Goal: Transaction & Acquisition: Purchase product/service

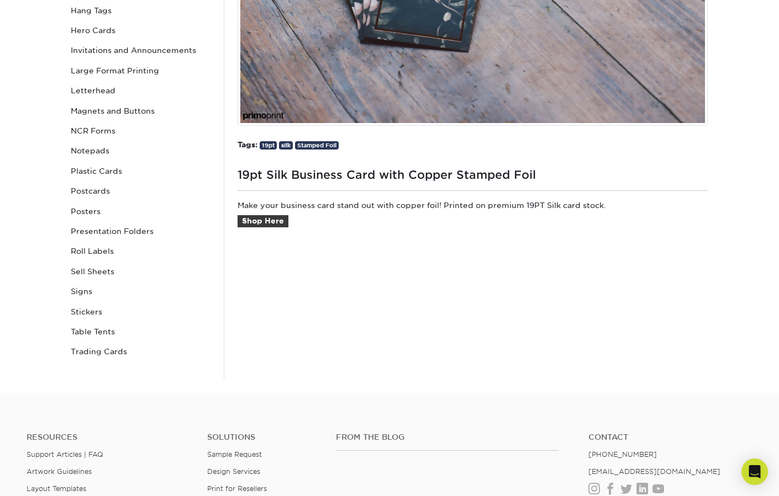
scroll to position [356, 0]
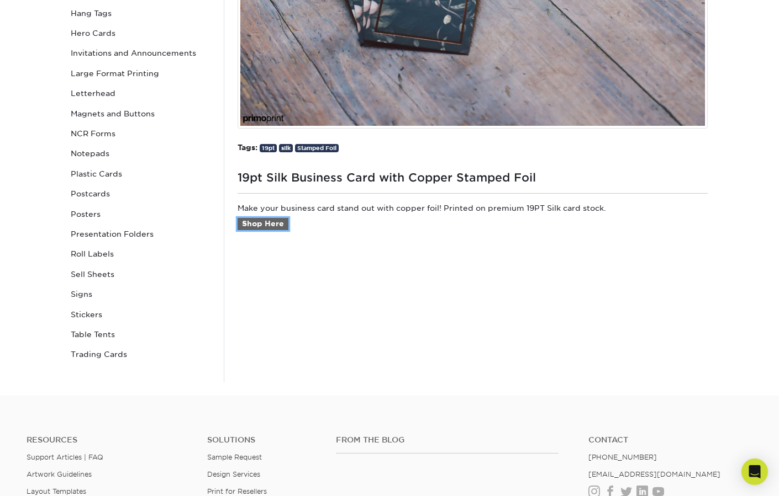
click at [263, 224] on link "Shop Here" at bounding box center [262, 224] width 51 height 12
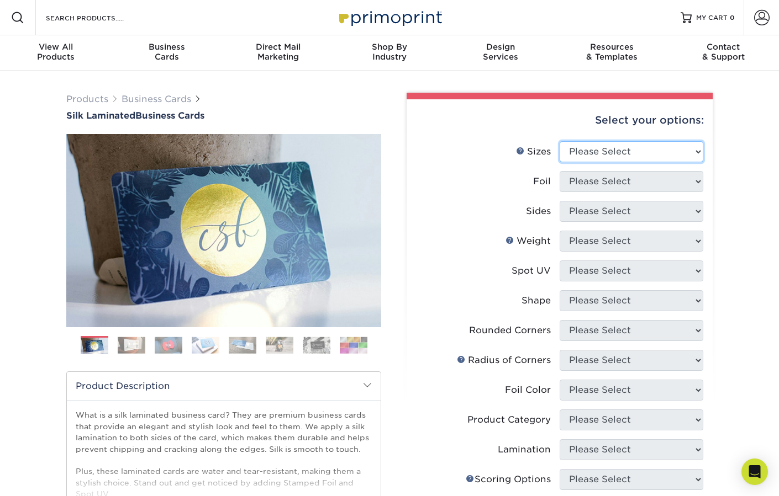
click at [611, 143] on select "Please Select 1.5" x 3.5" - Mini 1.75" x 3.5" - Mini 2" x 2" - Square 2" x 3" -…" at bounding box center [631, 151] width 144 height 21
select select "2.00x3.50"
click at [559, 141] on select "Please Select 1.5" x 3.5" - Mini 1.75" x 3.5" - Mini 2" x 2" - Square 2" x 3" -…" at bounding box center [631, 151] width 144 height 21
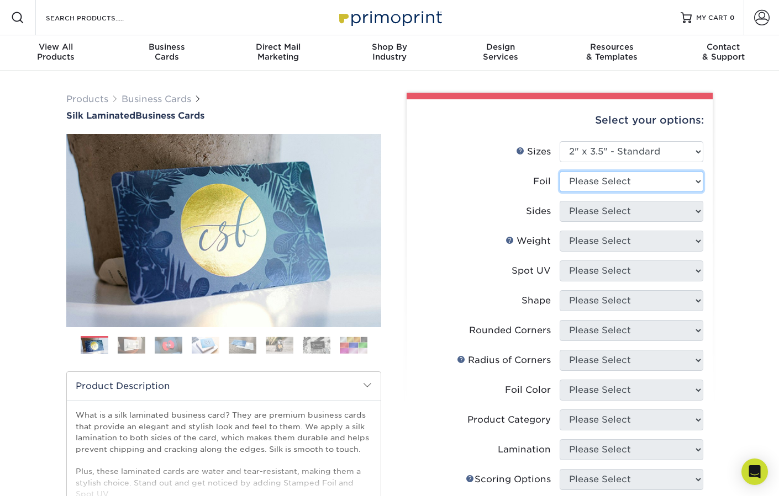
click at [615, 181] on select "Please Select Yes No" at bounding box center [631, 181] width 144 height 21
select select "1"
click at [559, 171] on select "Please Select Yes No" at bounding box center [631, 181] width 144 height 21
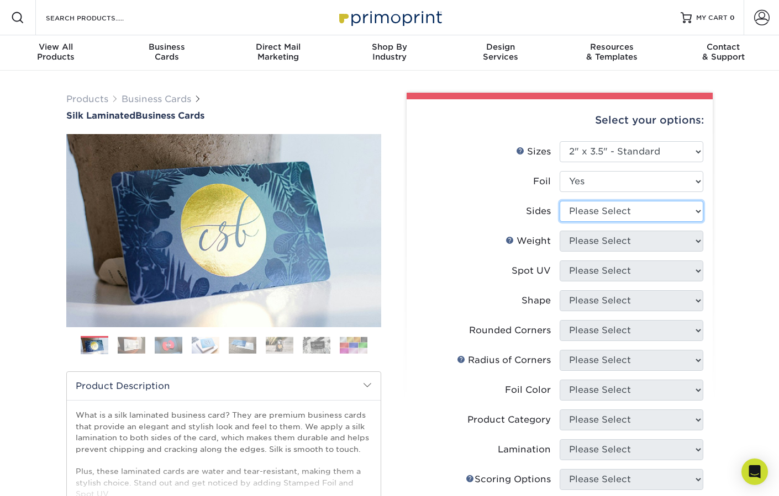
click at [614, 213] on select "Please Select Print Both Sides - Foil Both Sides Print Both Sides - Foil Front …" at bounding box center [631, 211] width 144 height 21
select select "e9e9dfb3-fba1-4d60-972c-fd9ca5904d33"
click at [559, 201] on select "Please Select Print Both Sides - Foil Both Sides Print Both Sides - Foil Front …" at bounding box center [631, 211] width 144 height 21
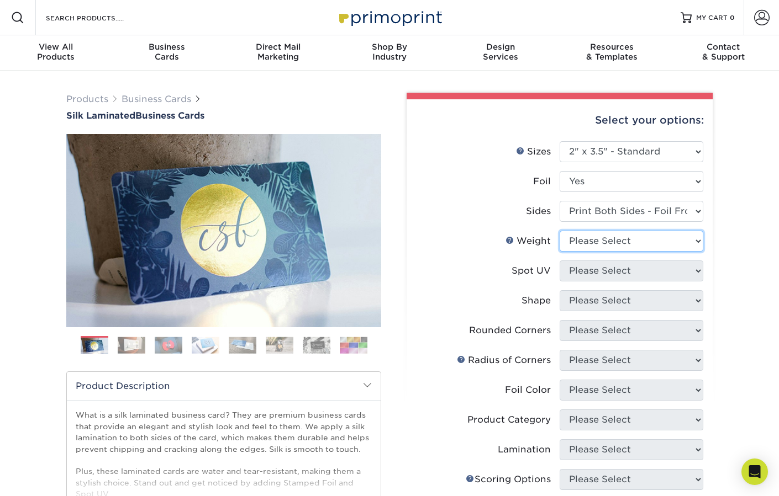
click at [609, 241] on select "Please Select 16PT" at bounding box center [631, 241] width 144 height 21
select select "16PT"
click at [559, 231] on select "Please Select 16PT" at bounding box center [631, 241] width 144 height 21
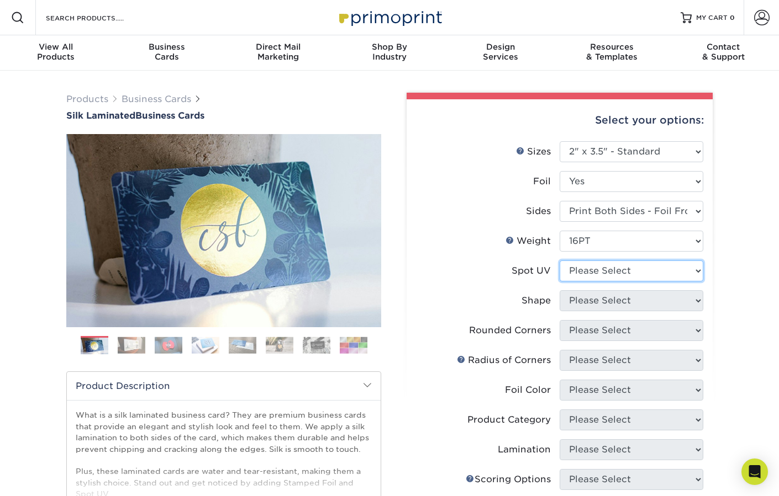
click at [607, 273] on select "Please Select No Spot UV Front and Back (Both Sides) Front Only Back Only" at bounding box center [631, 271] width 144 height 21
select select "3"
click at [559, 261] on select "Please Select No Spot UV Front and Back (Both Sides) Front Only Back Only" at bounding box center [631, 271] width 144 height 21
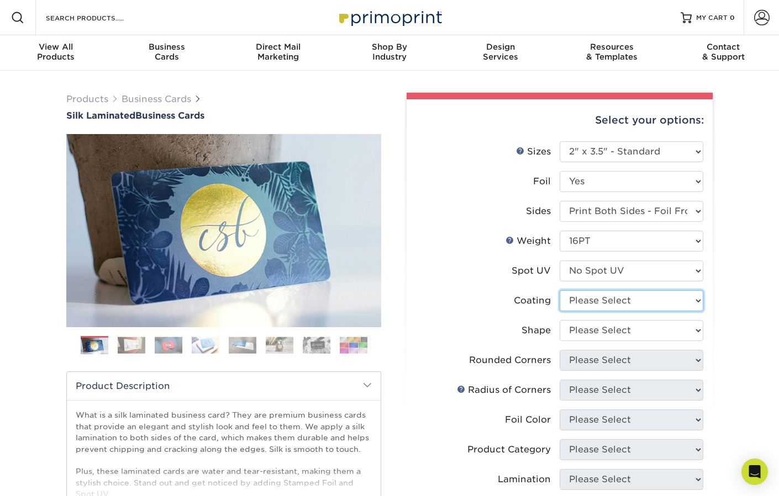
click at [604, 301] on select at bounding box center [631, 300] width 144 height 21
select select "3e7618de-abca-4bda-9f97-8b9129e913d8"
click at [559, 290] on select at bounding box center [631, 300] width 144 height 21
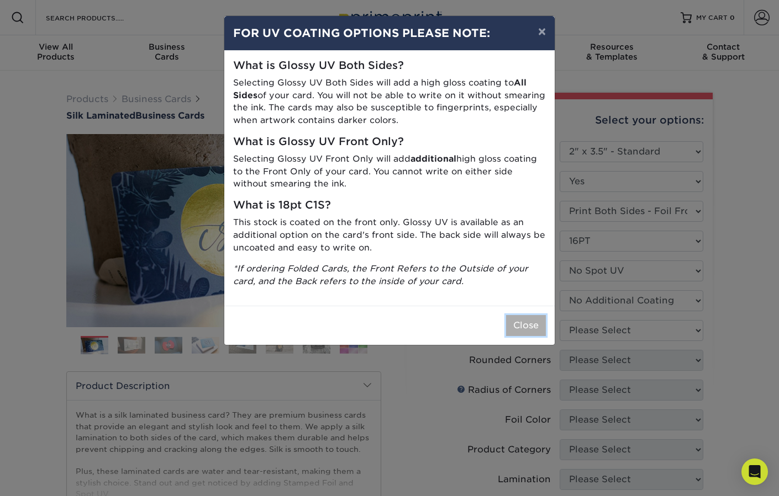
click at [531, 327] on button "Close" at bounding box center [526, 325] width 40 height 21
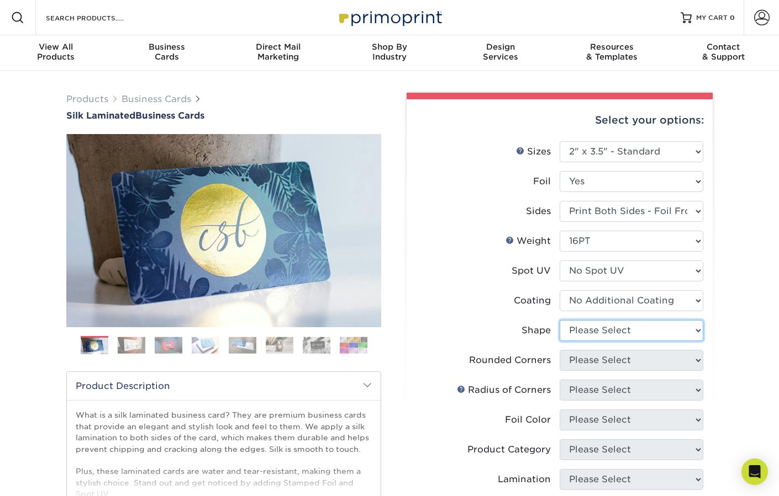
click at [601, 324] on select "Please Select Standard" at bounding box center [631, 330] width 144 height 21
select select "standard"
click at [559, 320] on select "Please Select Standard" at bounding box center [631, 330] width 144 height 21
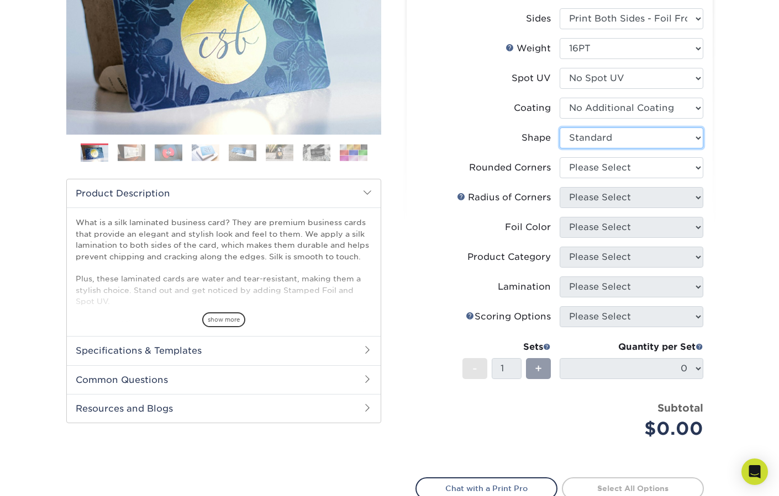
scroll to position [198, 0]
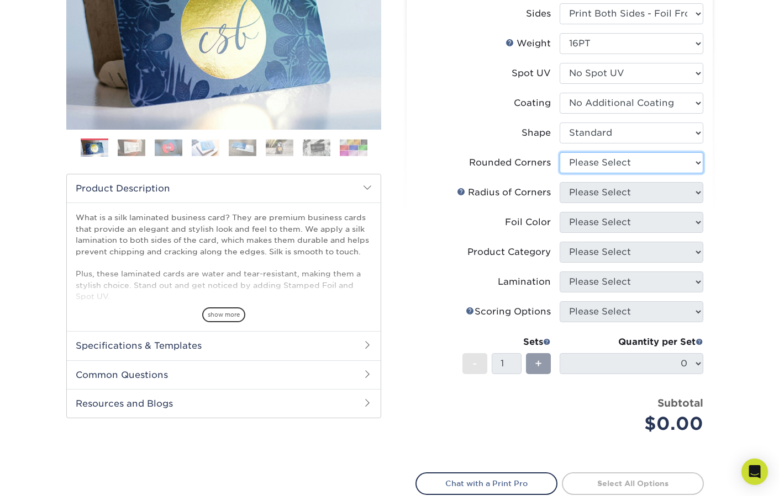
click at [625, 155] on select "Please Select Yes - Round 2 Corners Yes - Round 4 Corners No" at bounding box center [631, 162] width 144 height 21
select select "0"
click at [559, 152] on select "Please Select Yes - Round 2 Corners Yes - Round 4 Corners No" at bounding box center [631, 162] width 144 height 21
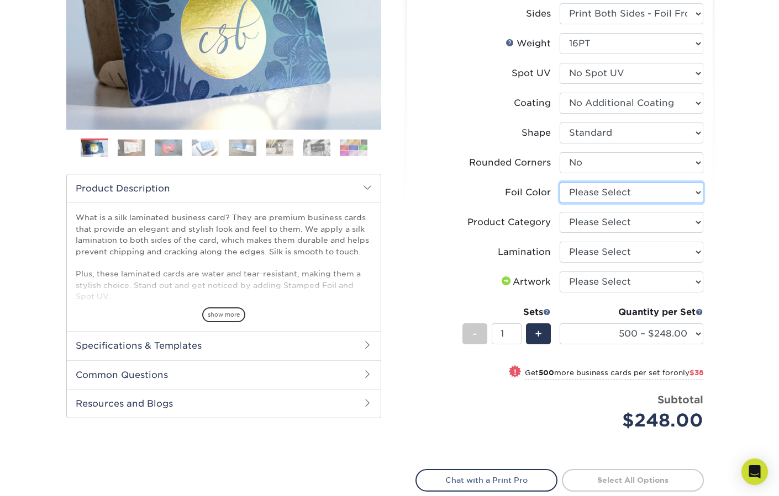
click at [620, 195] on select "Please Select Silver Foil Black Foil Blue Foil Copper Foil Gold Foil Red Foil R…" at bounding box center [631, 192] width 144 height 21
select select "247ef47b-9551-4237-b38d-69a5d0733ec5"
click at [559, 182] on select "Please Select Silver Foil Black Foil Blue Foil Copper Foil Gold Foil Red Foil R…" at bounding box center [631, 192] width 144 height 21
click at [621, 223] on select "Please Select Business Cards" at bounding box center [631, 222] width 144 height 21
select select "3b5148f1-0588-4f88-a218-97bcfdce65c1"
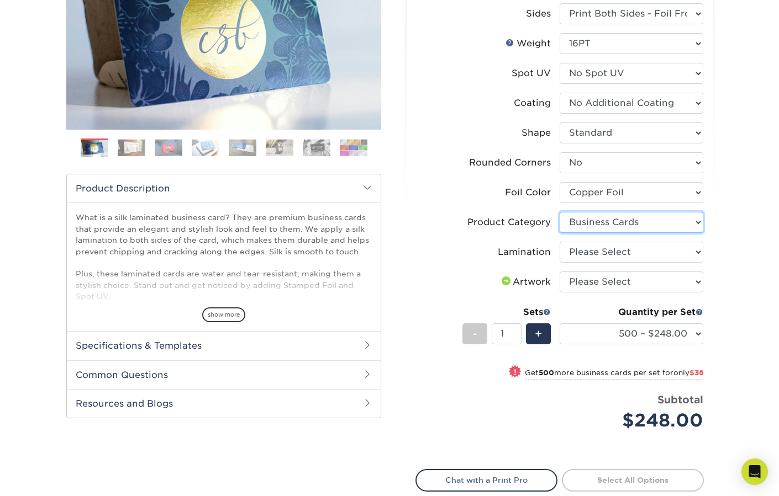
click at [559, 212] on select "Please Select Business Cards" at bounding box center [631, 222] width 144 height 21
click at [619, 251] on select "Please Select Silk" at bounding box center [631, 252] width 144 height 21
select select "ccacb42f-45f7-42d3-bbd3-7c8421cf37f0"
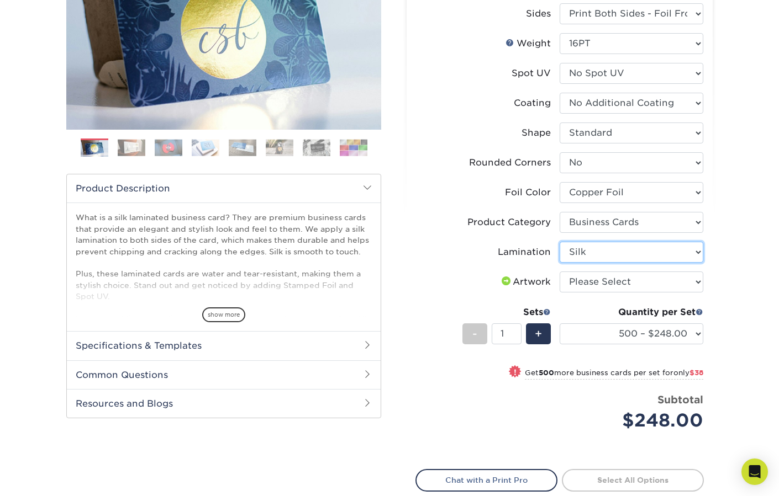
click at [559, 242] on select "Please Select Silk" at bounding box center [631, 252] width 144 height 21
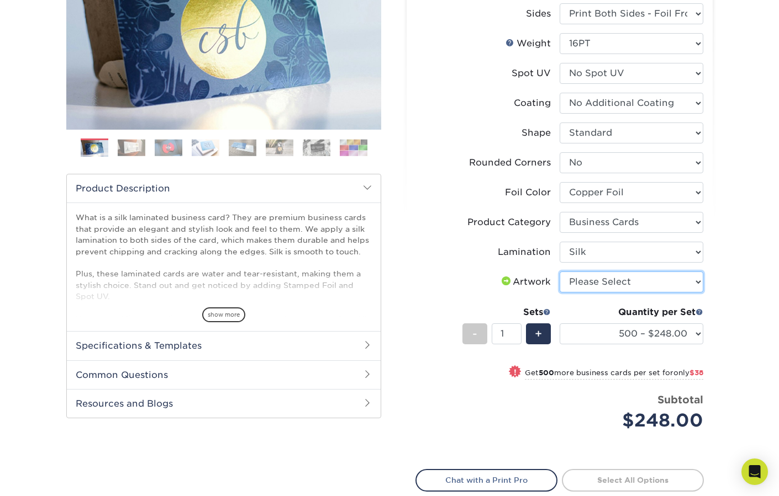
click at [610, 284] on select "Please Select I will upload files I need a design - $100" at bounding box center [631, 282] width 144 height 21
select select "upload"
click at [559, 272] on select "Please Select I will upload files I need a design - $100" at bounding box center [631, 282] width 144 height 21
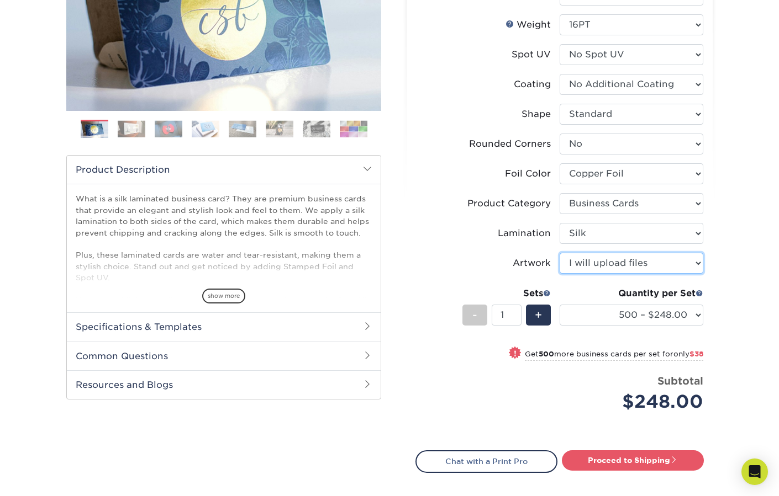
scroll to position [221, 0]
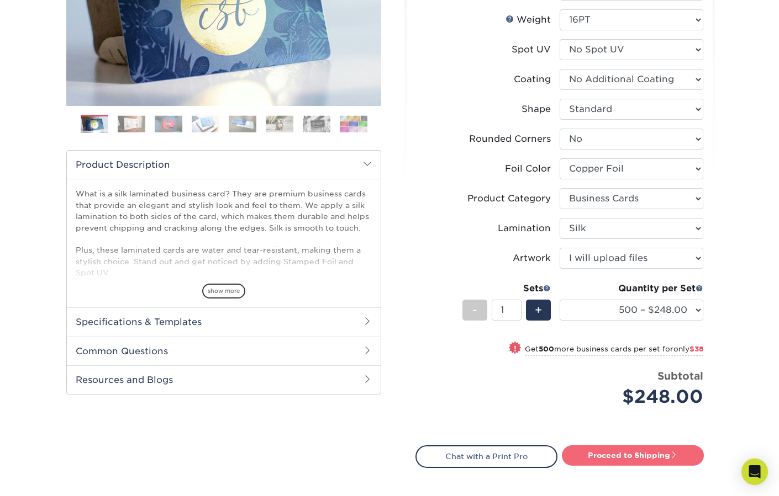
click at [606, 453] on link "Proceed to Shipping" at bounding box center [633, 456] width 142 height 20
type input "Set 1"
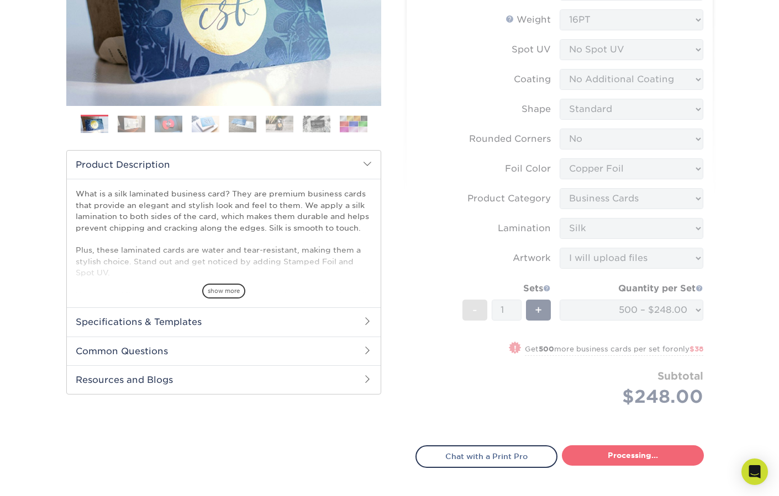
select select "f67cd561-658c-43c4-a0fa-33a72eb27a32"
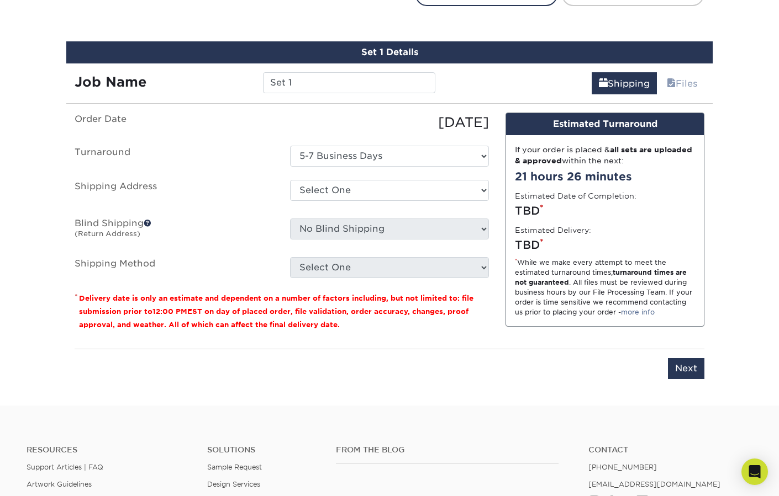
scroll to position [697, 0]
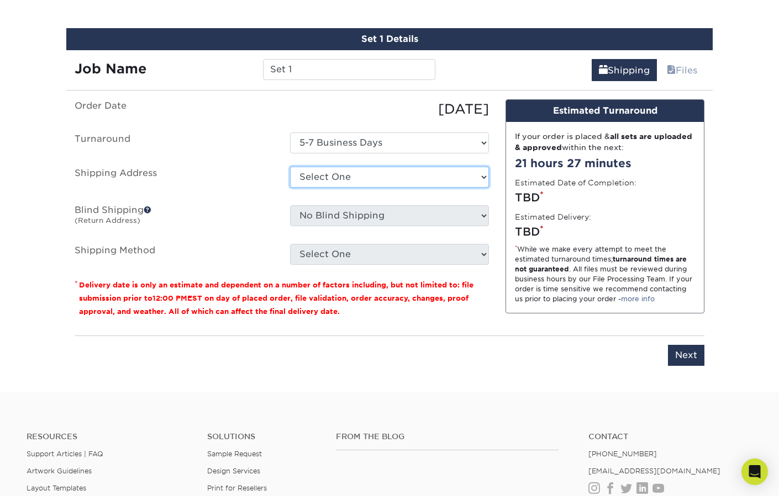
click at [366, 181] on select "Select One + Add New Address - Login" at bounding box center [389, 177] width 199 height 21
click at [290, 167] on select "Select One + Add New Address - Login" at bounding box center [389, 177] width 199 height 21
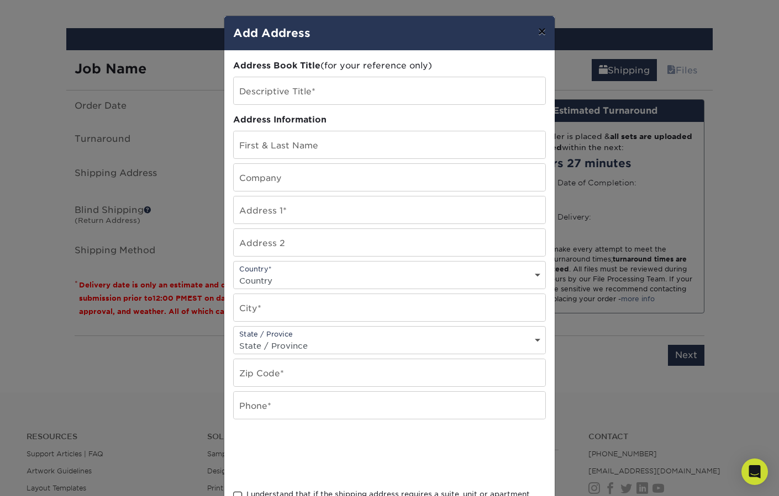
click at [546, 26] on button "×" at bounding box center [541, 31] width 25 height 31
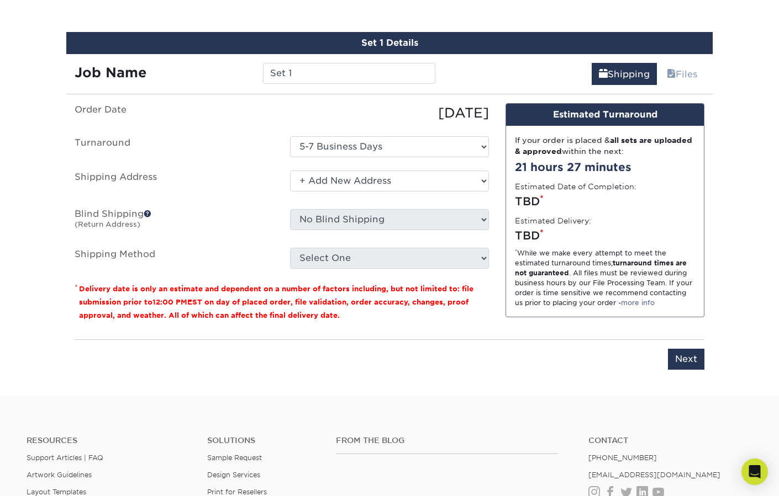
scroll to position [688, 0]
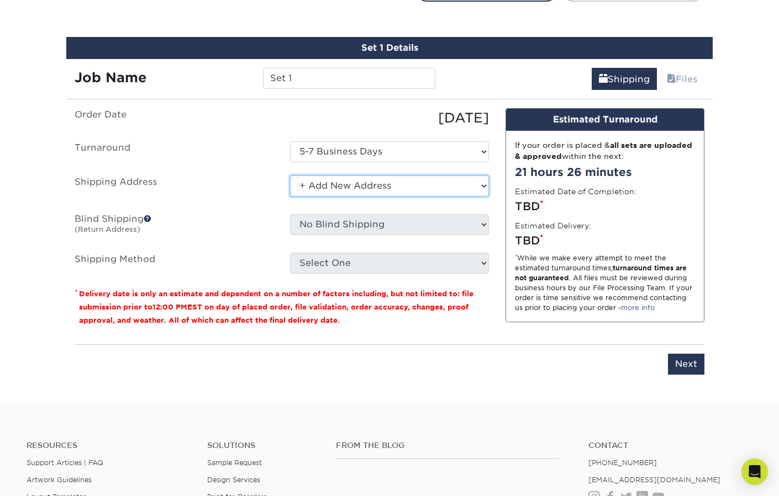
click at [409, 191] on select "Select One + Add New Address - Login" at bounding box center [389, 186] width 199 height 21
click at [290, 176] on select "Select One + Add New Address - Login" at bounding box center [389, 186] width 199 height 21
click at [399, 187] on select "Select One + Add New Address - Login" at bounding box center [389, 186] width 199 height 21
click at [290, 176] on select "Select One + Add New Address - Login" at bounding box center [389, 186] width 199 height 21
click at [345, 194] on select "Select One + Add New Address - Login" at bounding box center [389, 186] width 199 height 21
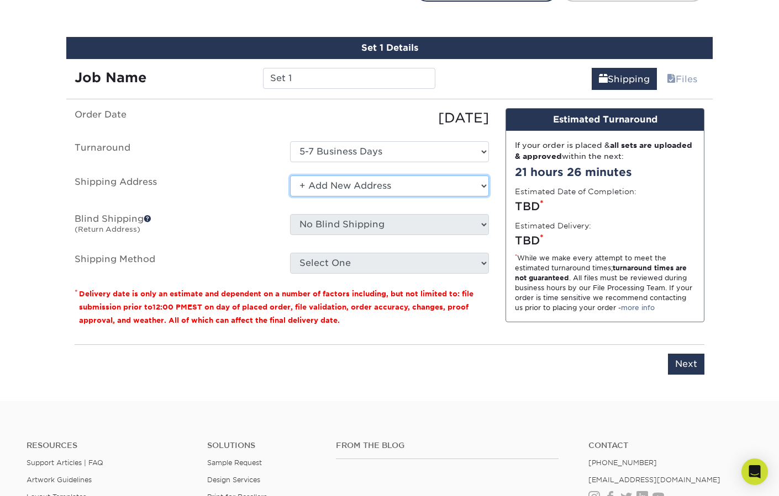
click at [290, 176] on select "Select One + Add New Address - Login" at bounding box center [389, 186] width 199 height 21
click at [346, 180] on select "Select One + Add New Address - Login" at bounding box center [389, 186] width 199 height 21
select select "newaddress"
click at [290, 176] on select "Select One + Add New Address - Login" at bounding box center [389, 186] width 199 height 21
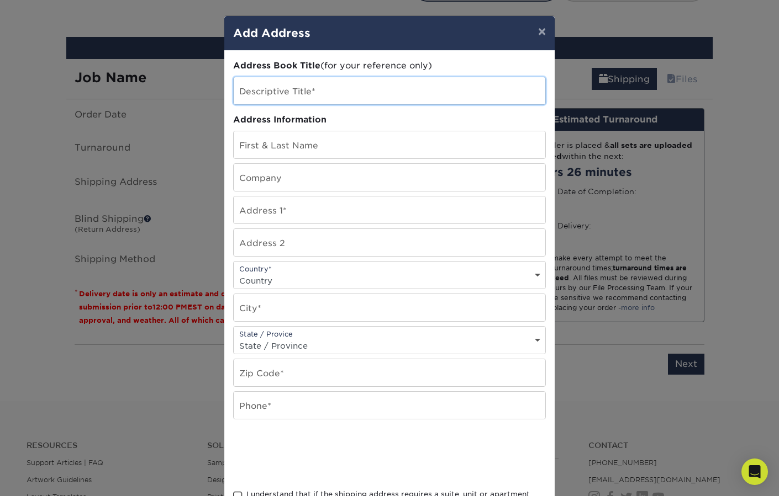
click at [320, 93] on input "text" at bounding box center [389, 90] width 311 height 27
type input "TTS"
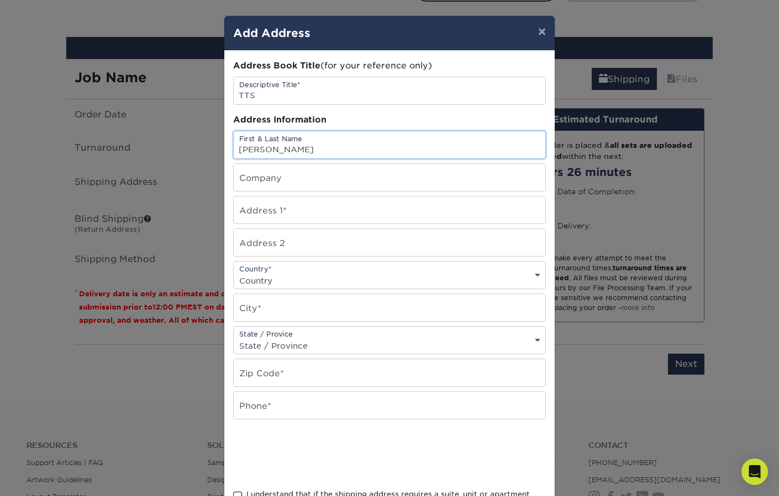
type input "[PERSON_NAME]"
type input "The Think Shop"
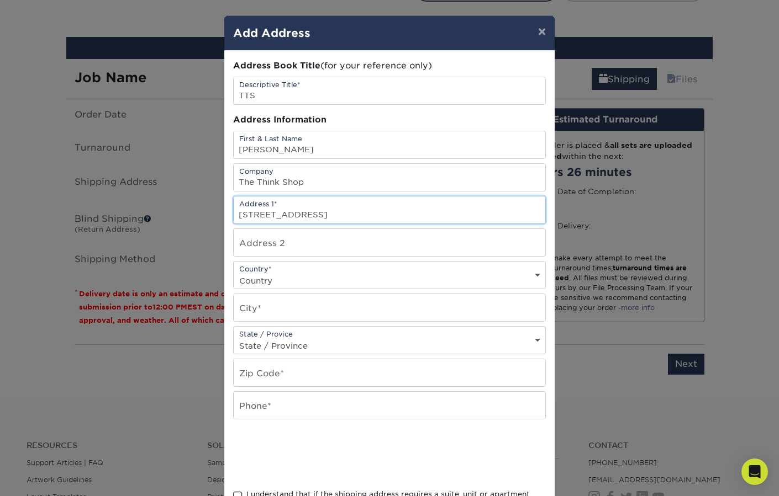
type input "[STREET_ADDRESS]"
click at [503, 277] on select "Country [GEOGRAPHIC_DATA] [GEOGRAPHIC_DATA] ----------------------------- [GEOG…" at bounding box center [389, 281] width 311 height 16
select select "US"
click at [234, 273] on select "Country [GEOGRAPHIC_DATA] [GEOGRAPHIC_DATA] ----------------------------- [GEOG…" at bounding box center [389, 281] width 311 height 16
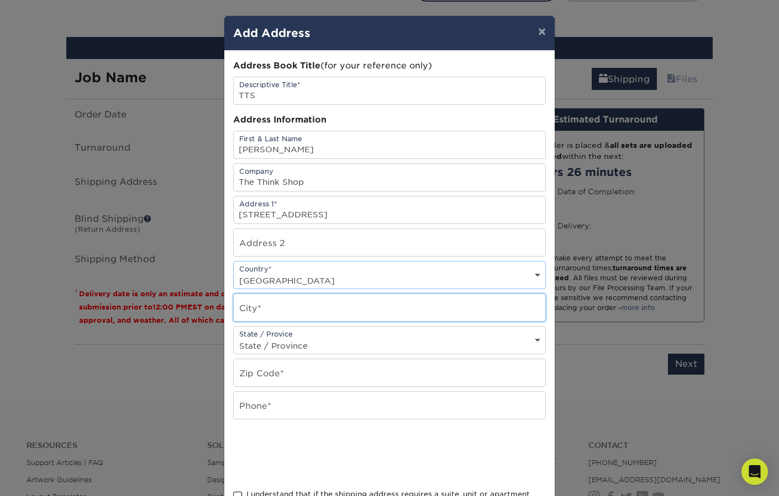
click at [473, 309] on input "text" at bounding box center [389, 307] width 311 height 27
click at [417, 316] on input "text" at bounding box center [389, 307] width 311 height 27
type input "[GEOGRAPHIC_DATA]"
click at [458, 345] on select "State / Province [US_STATE] [US_STATE] [US_STATE] [US_STATE] [US_STATE] [US_STA…" at bounding box center [389, 346] width 311 height 16
select select "KY"
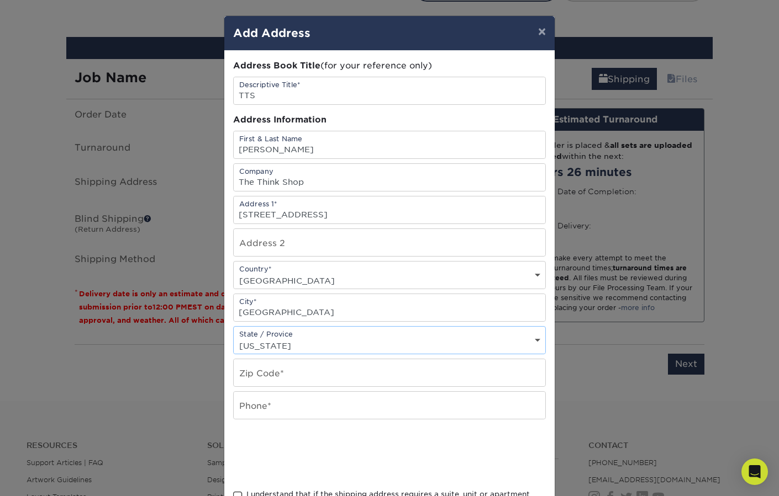
click at [234, 338] on select "State / Province [US_STATE] [US_STATE] [US_STATE] [US_STATE] [US_STATE] [US_STA…" at bounding box center [389, 346] width 311 height 16
click at [448, 373] on input "text" at bounding box center [389, 372] width 311 height 27
type input "41071"
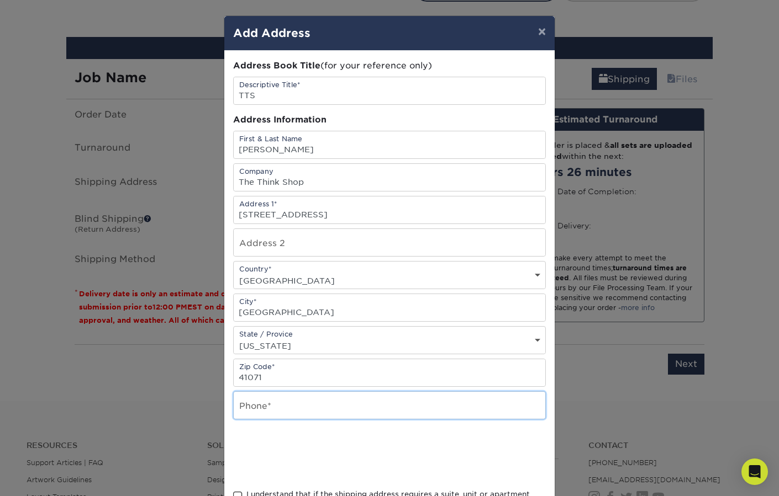
click at [433, 416] on input "text" at bounding box center [389, 405] width 311 height 27
type input "8594414684"
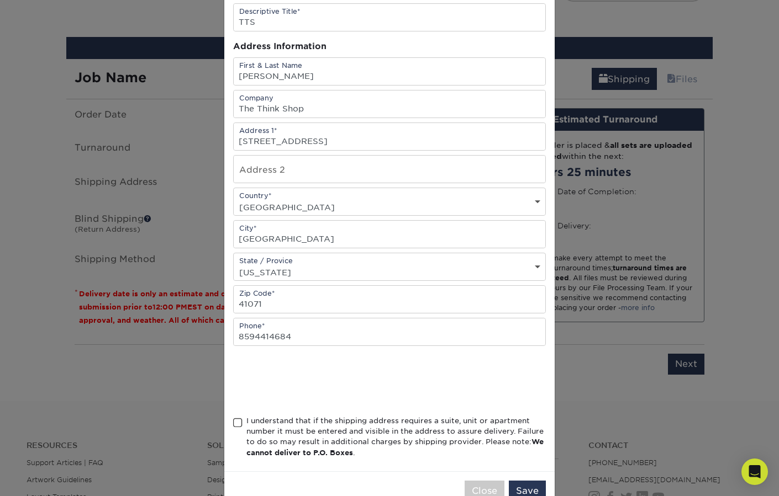
scroll to position [104, 0]
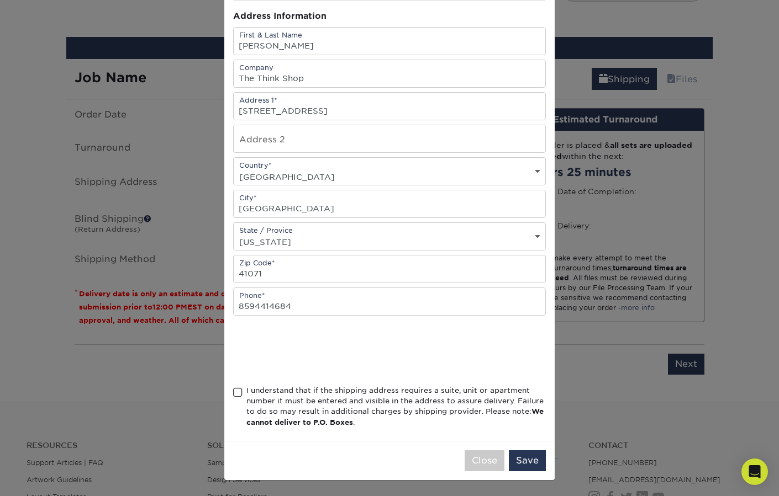
click at [234, 389] on span at bounding box center [237, 393] width 9 height 10
click at [0, 0] on input "I understand that if the shipping address requires a suite, unit or apartment n…" at bounding box center [0, 0] width 0 height 0
click at [535, 465] on button "Save" at bounding box center [527, 461] width 37 height 21
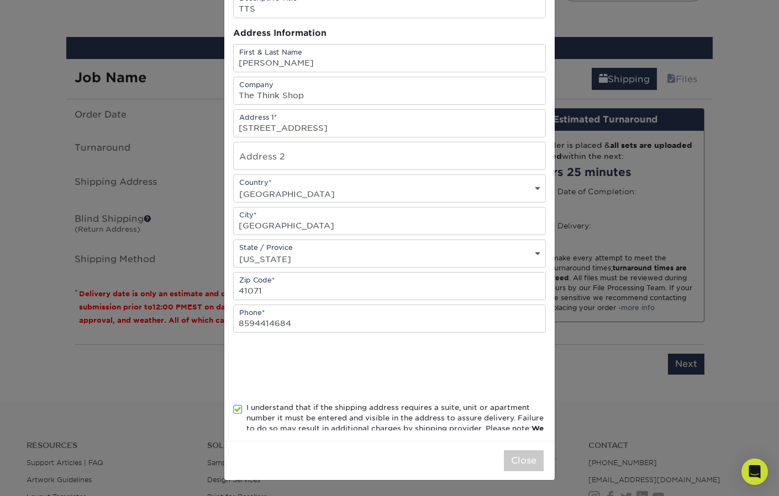
scroll to position [0, 0]
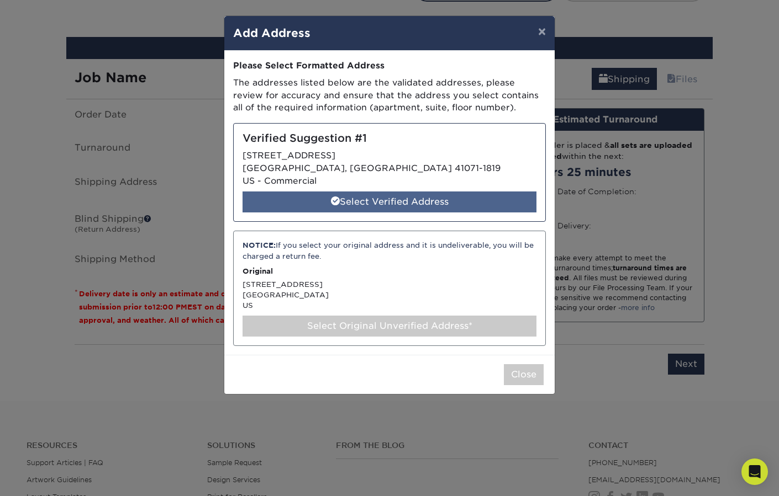
click at [456, 202] on div "Select Verified Address" at bounding box center [389, 202] width 294 height 21
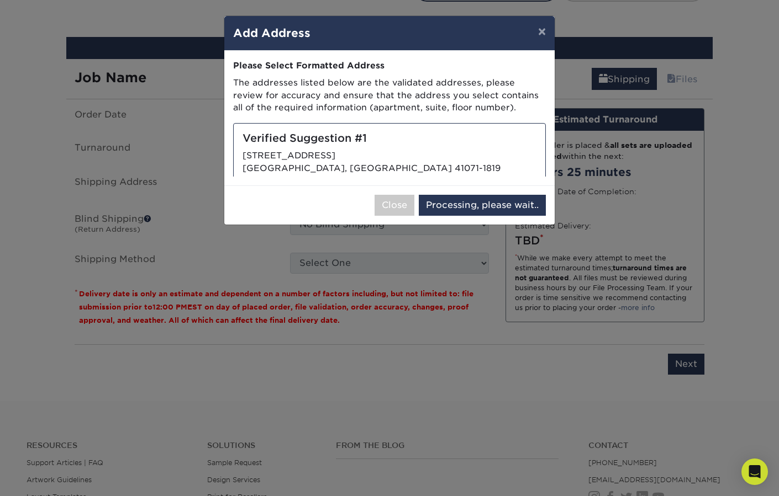
select select "286403"
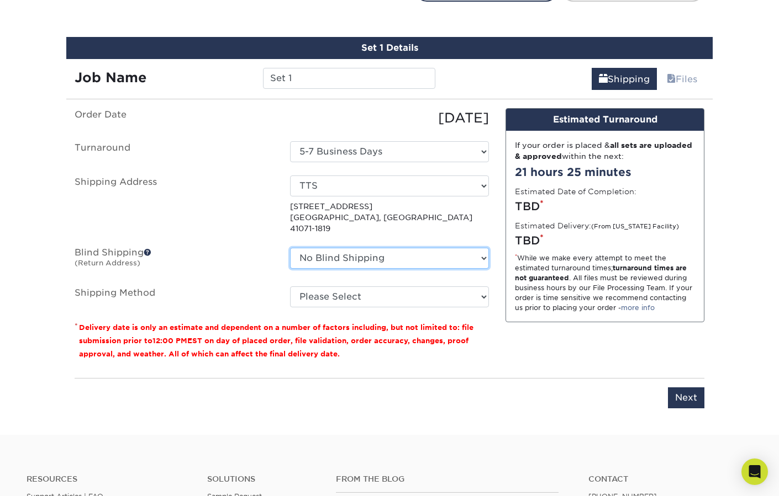
click at [420, 250] on select "No Blind Shipping + Add New Address" at bounding box center [389, 258] width 199 height 21
click at [290, 248] on select "No Blind Shipping + Add New Address" at bounding box center [389, 258] width 199 height 21
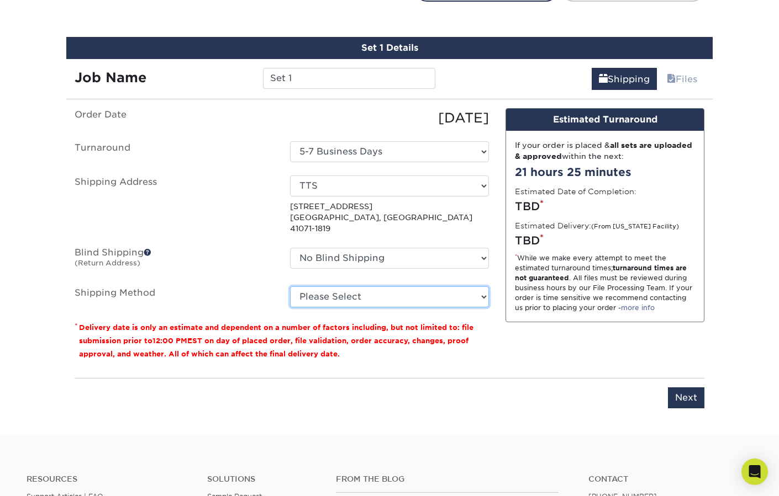
click at [420, 287] on select "Please Select Ground Shipping (+$8.96) 3 Day Shipping Service (+$18.31) 2 Day A…" at bounding box center [389, 297] width 199 height 21
select select "03"
click at [290, 287] on select "Please Select Ground Shipping (+$8.96) 3 Day Shipping Service (+$18.31) 2 Day A…" at bounding box center [389, 297] width 199 height 21
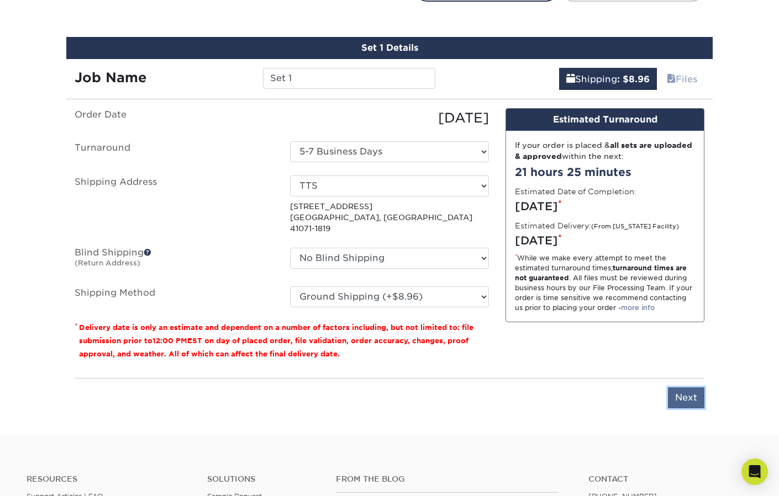
click at [690, 388] on input "Next" at bounding box center [686, 398] width 36 height 21
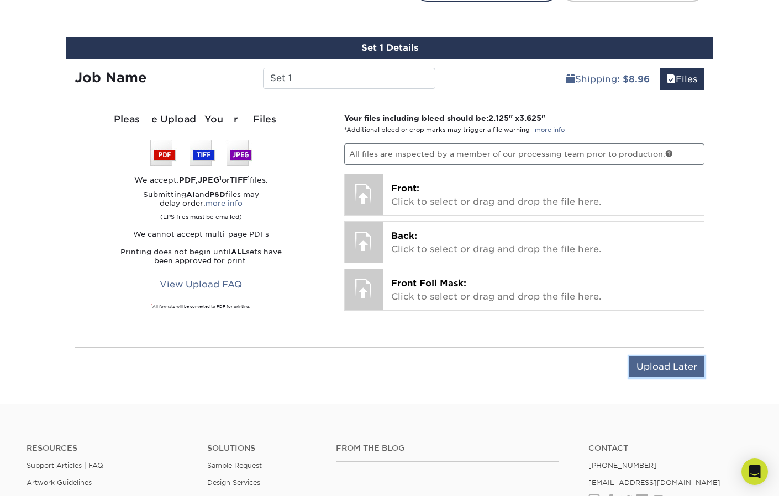
click at [674, 369] on input "Upload Later" at bounding box center [666, 367] width 75 height 21
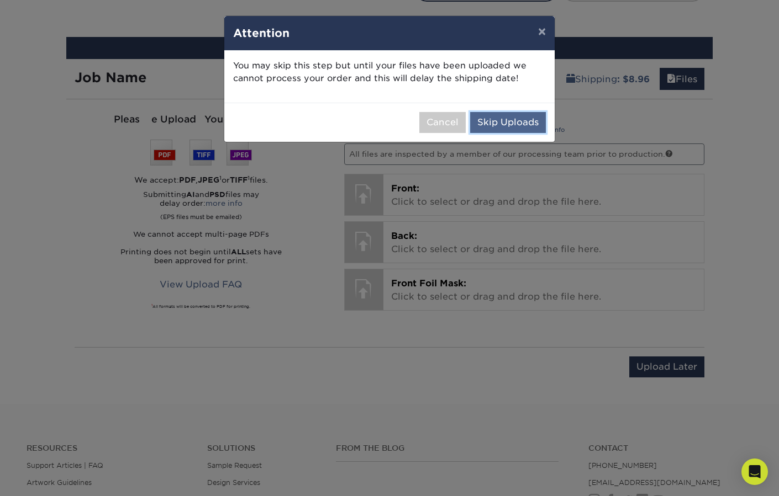
click at [529, 127] on button "Skip Uploads" at bounding box center [508, 122] width 76 height 21
